Goal: Task Accomplishment & Management: Complete application form

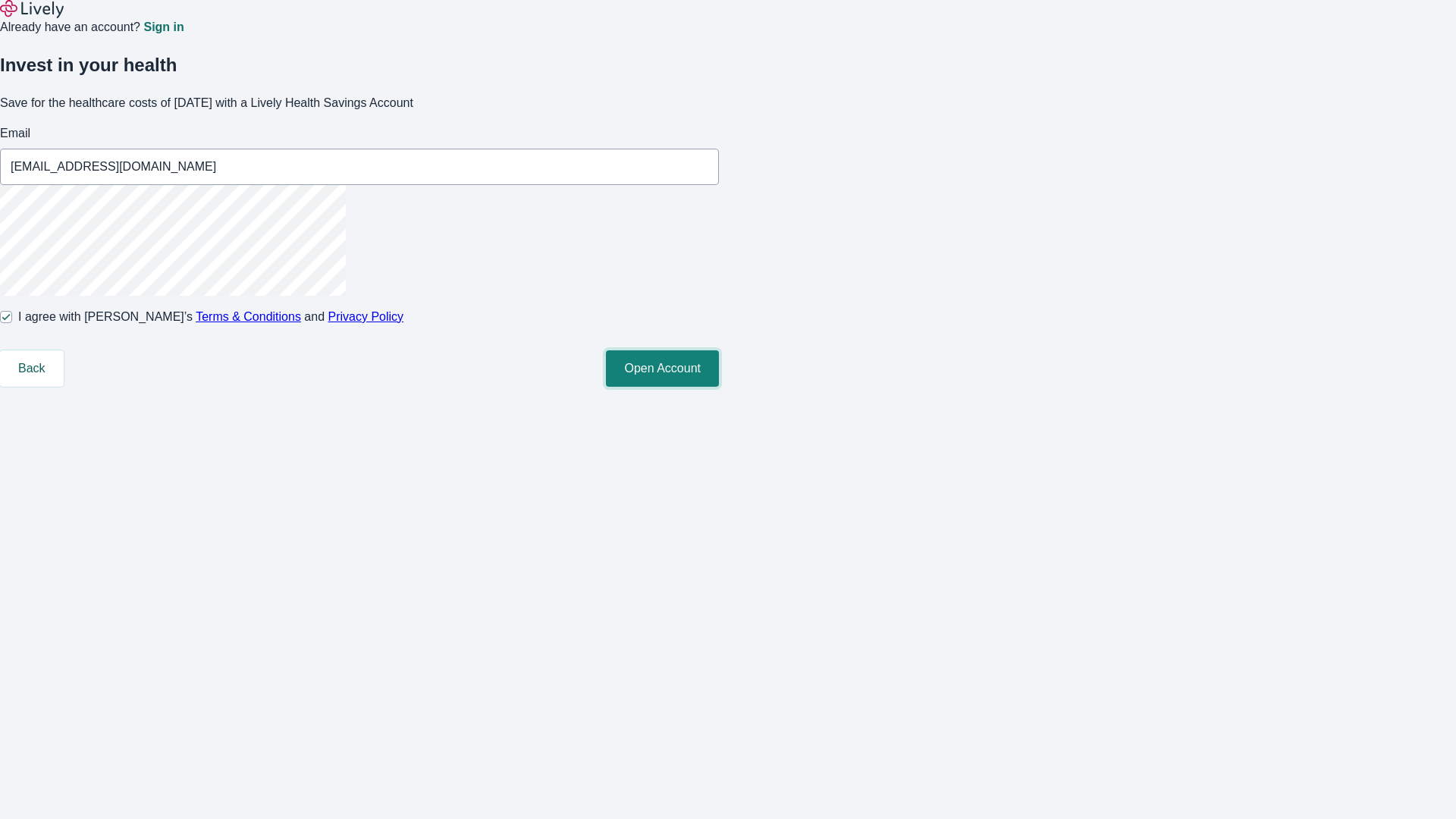
click at [719, 387] on button "Open Account" at bounding box center [662, 368] width 113 height 36
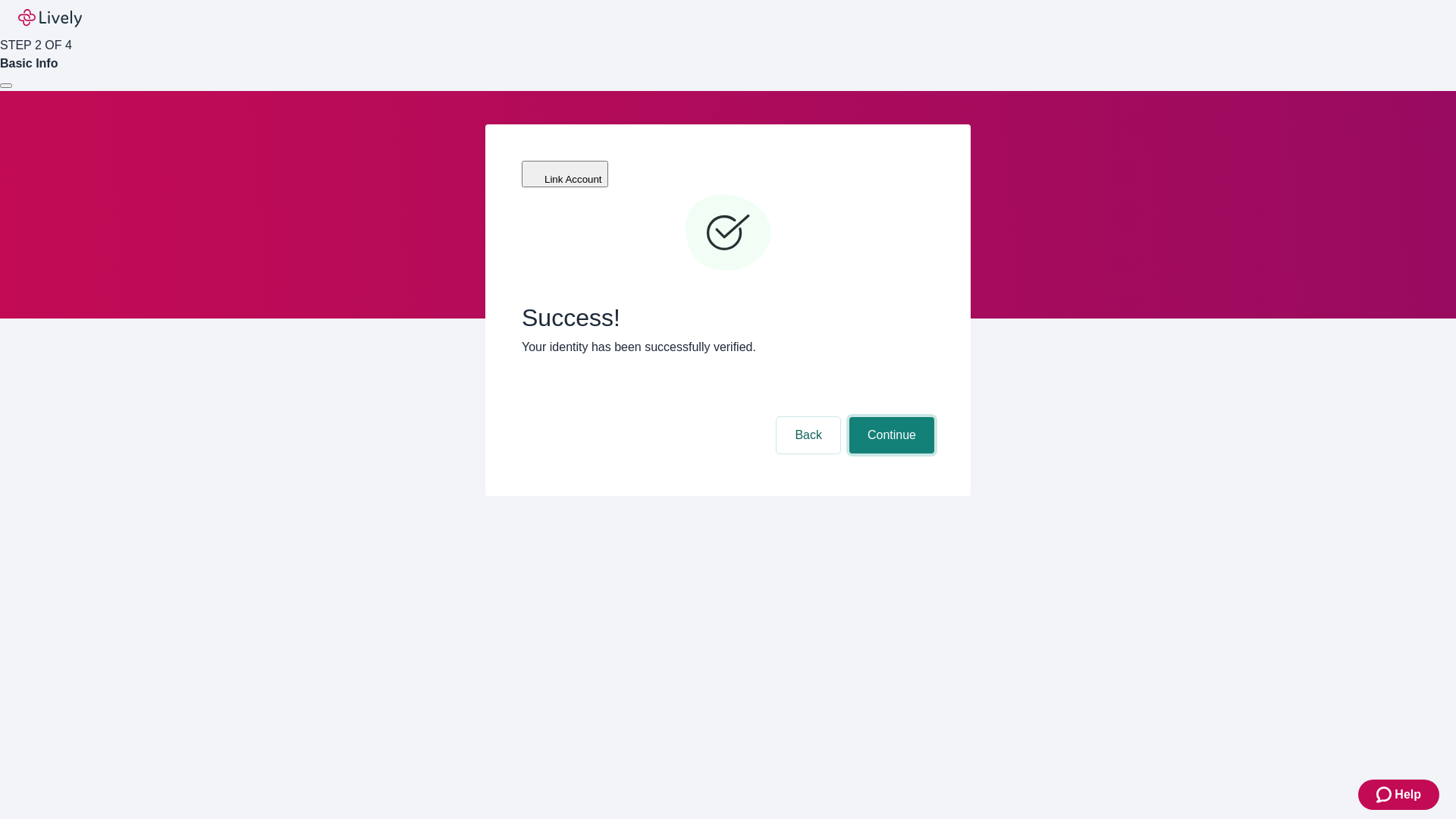
click at [890, 417] on button "Continue" at bounding box center [892, 435] width 85 height 36
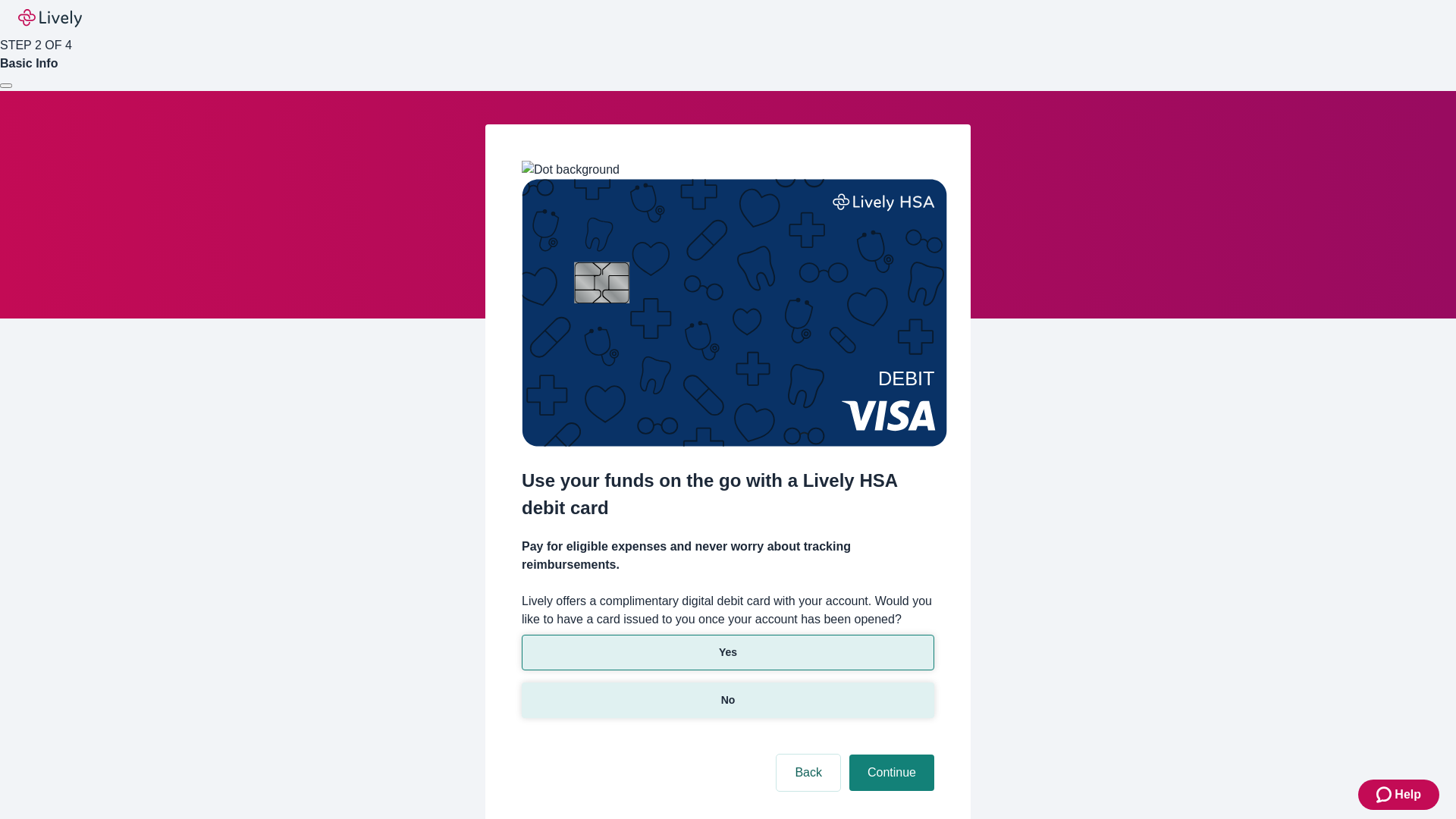
click at [727, 692] on p "No" at bounding box center [729, 699] width 15 height 16
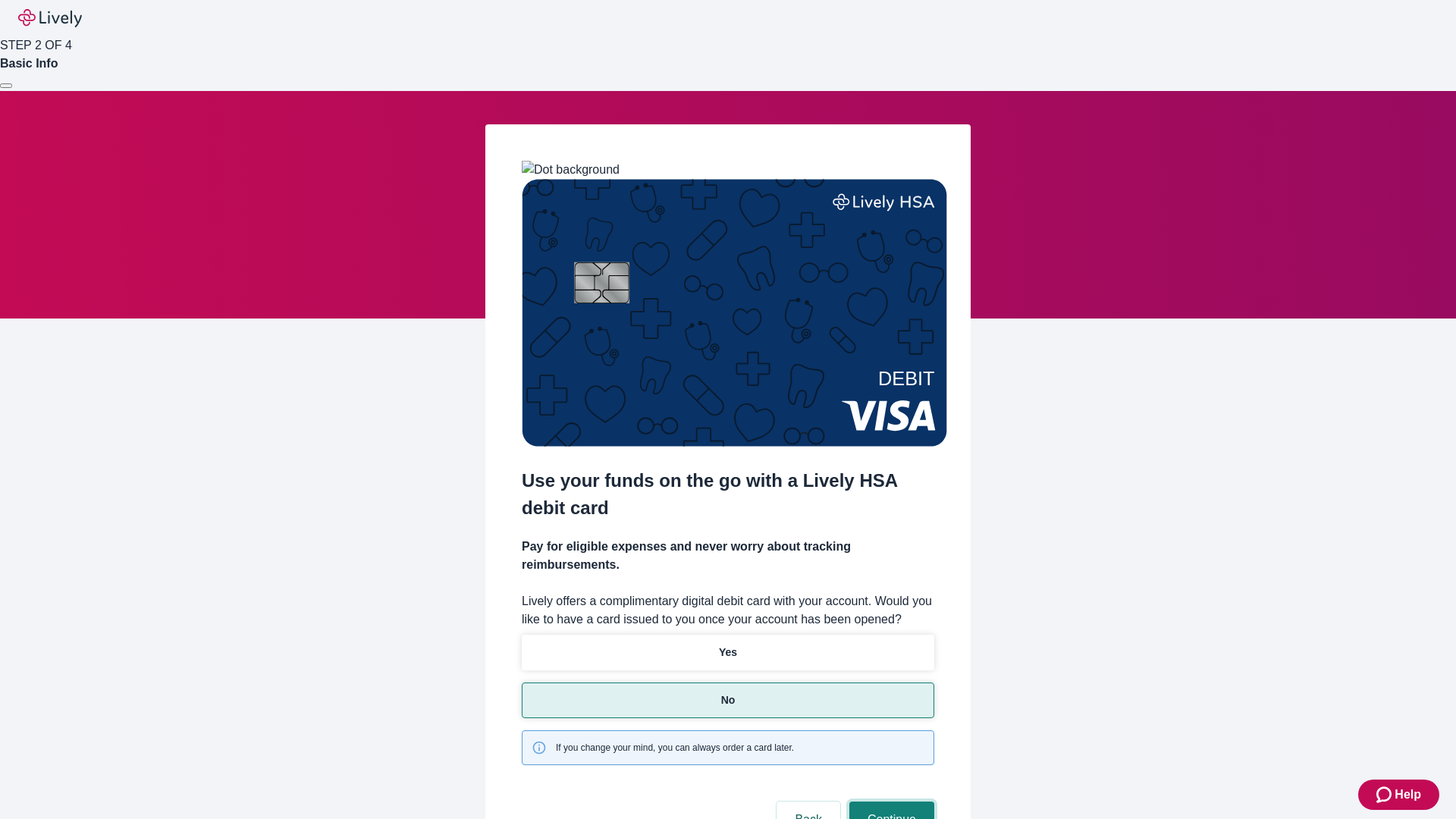
click at [890, 802] on button "Continue" at bounding box center [892, 820] width 85 height 36
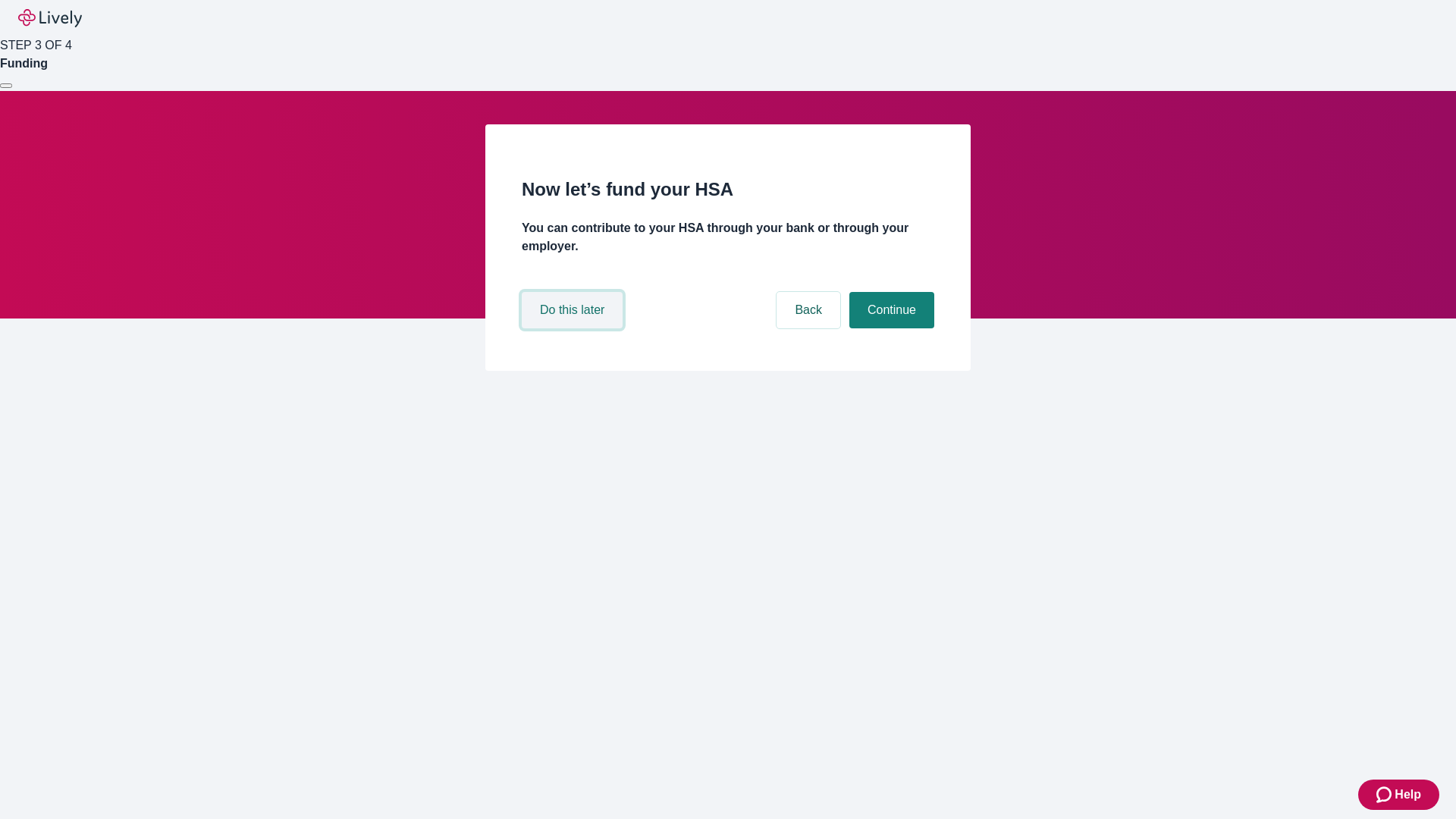
click at [574, 328] on button "Do this later" at bounding box center [571, 310] width 101 height 36
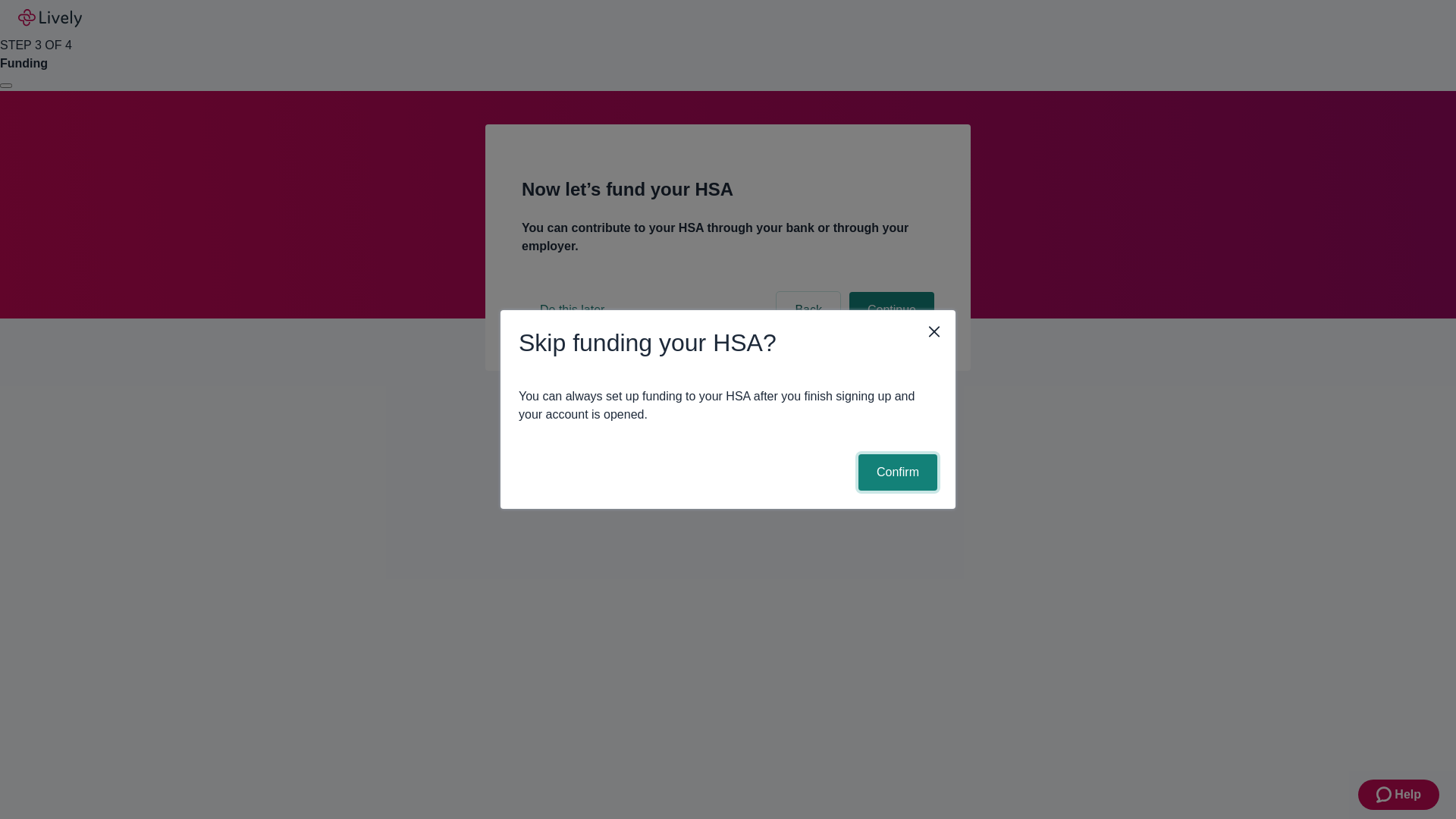
click at [895, 472] on button "Confirm" at bounding box center [898, 472] width 79 height 36
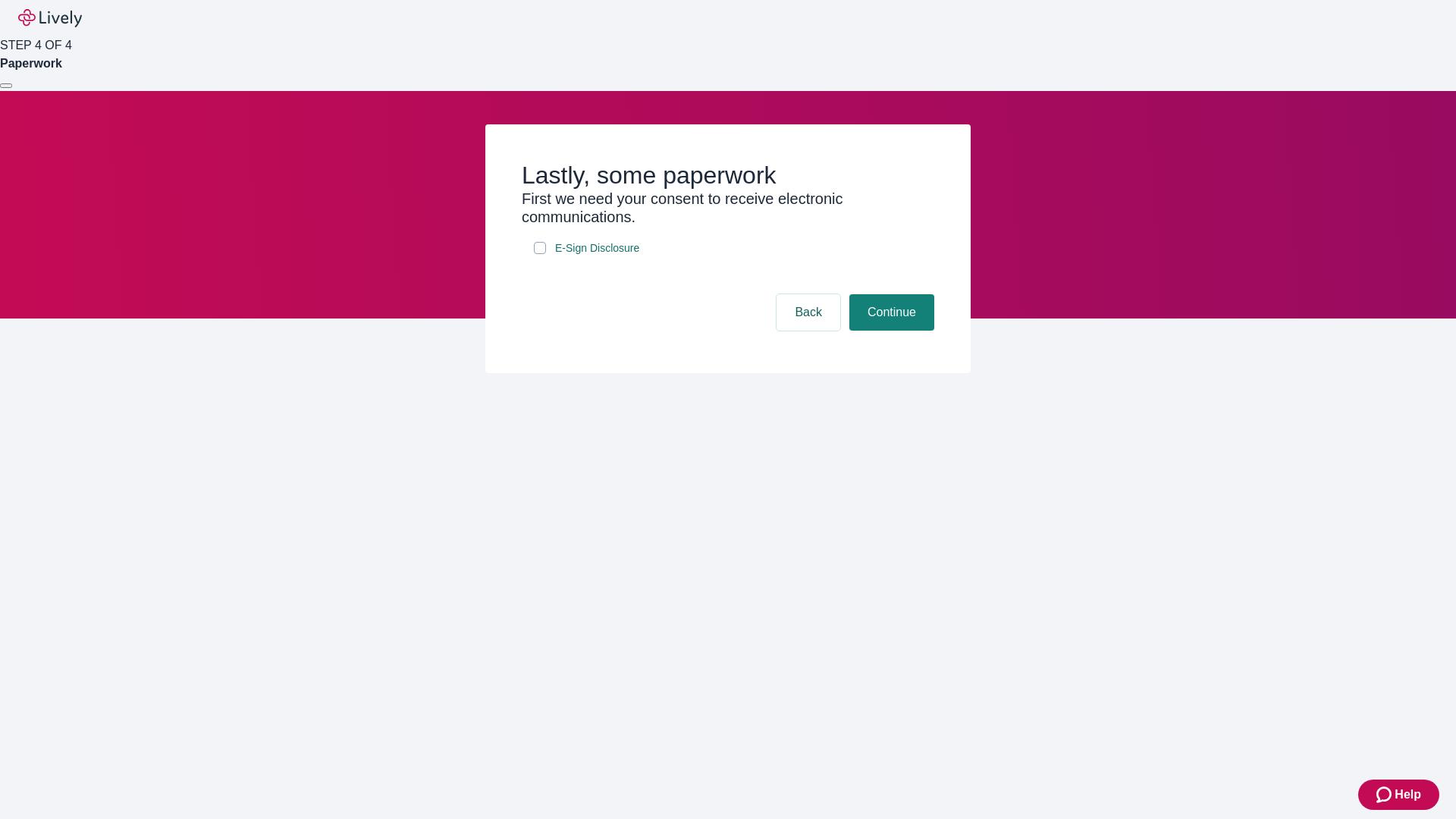
click at [539, 254] on input "E-Sign Disclosure" at bounding box center [539, 248] width 12 height 12
checkbox input "true"
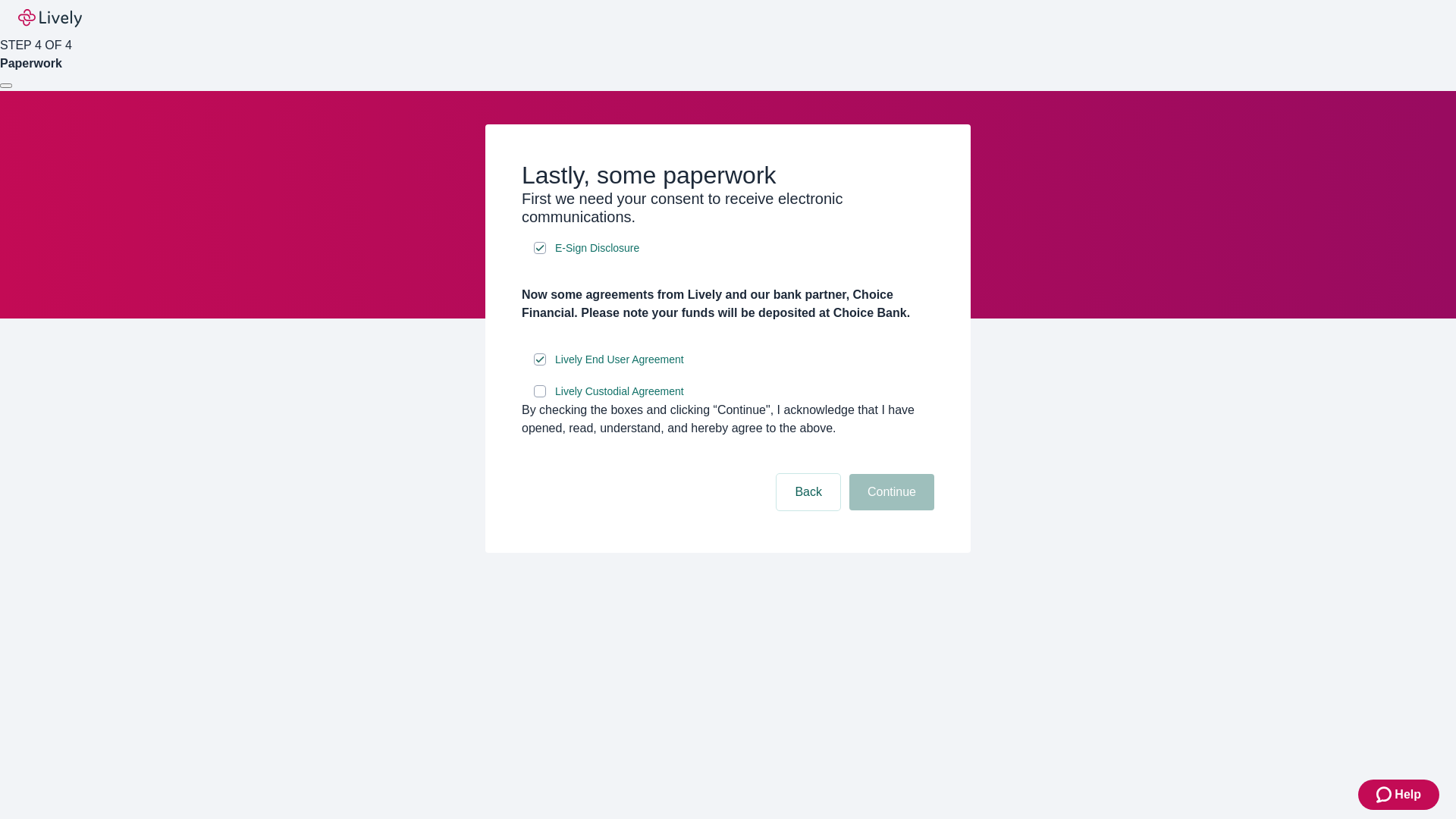
click at [539, 398] on input "Lively Custodial Agreement" at bounding box center [539, 391] width 12 height 12
checkbox input "true"
click at [890, 510] on button "Continue" at bounding box center [892, 492] width 85 height 36
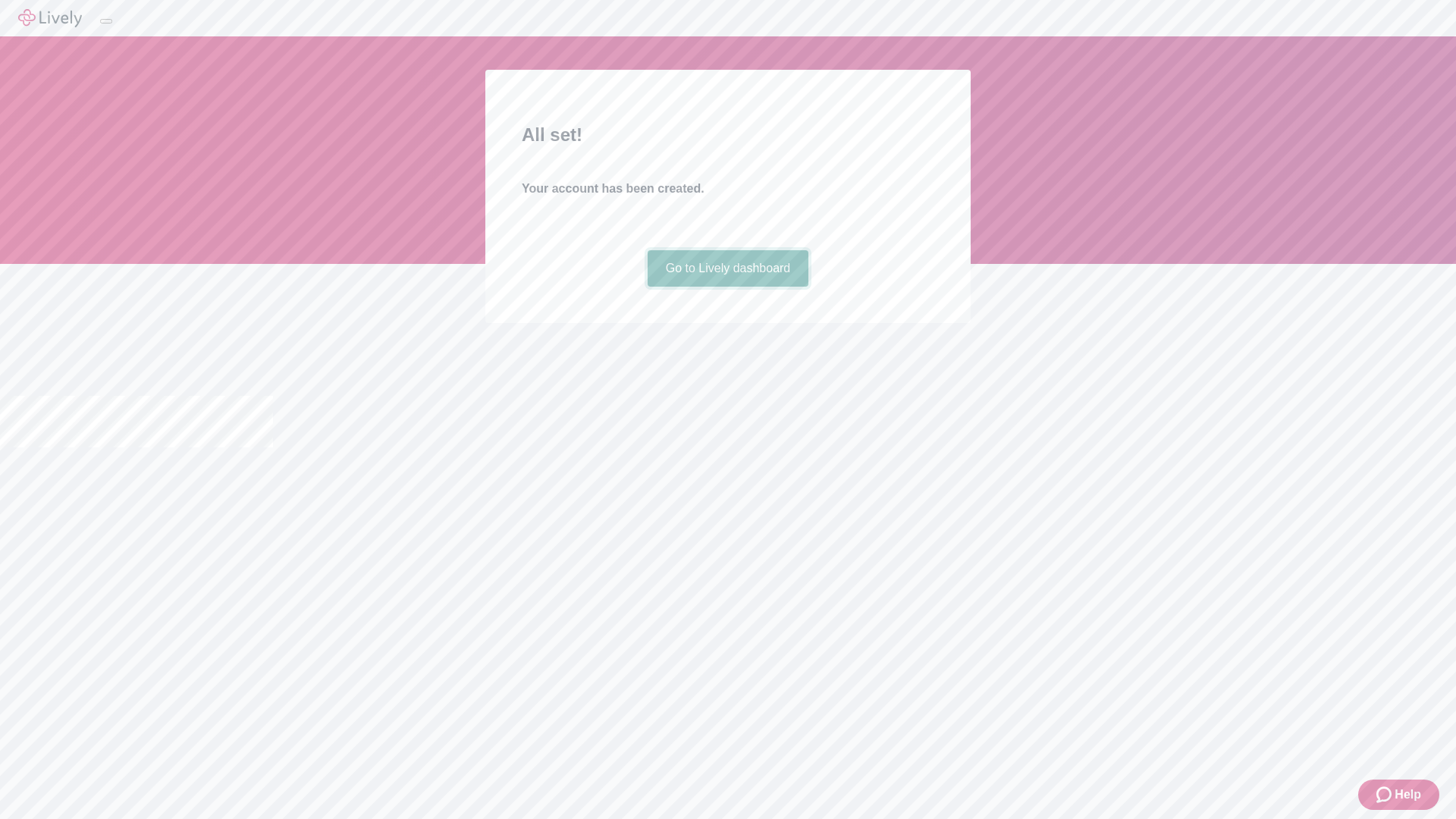
click at [727, 287] on link "Go to Lively dashboard" at bounding box center [728, 268] width 162 height 36
